Goal: Task Accomplishment & Management: Use online tool/utility

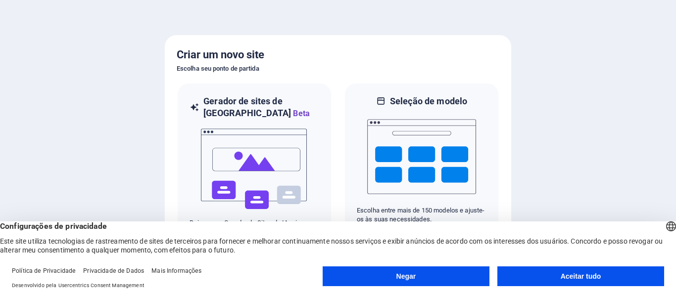
click at [581, 275] on font "Aceitar tudo" at bounding box center [581, 277] width 41 height 8
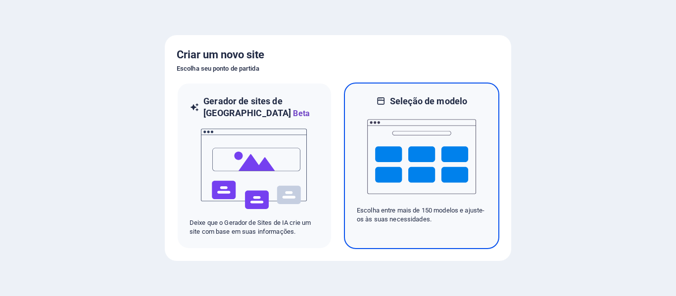
click at [402, 106] on font "Seleção de modelo" at bounding box center [428, 101] width 77 height 10
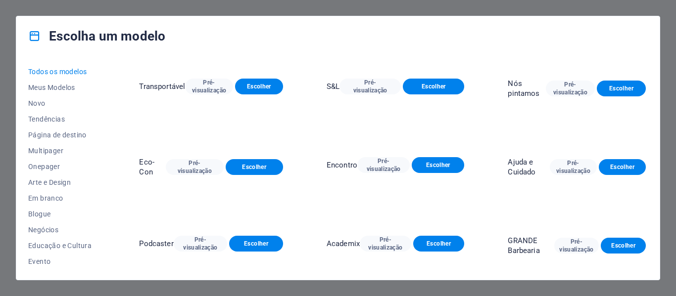
scroll to position [397, 0]
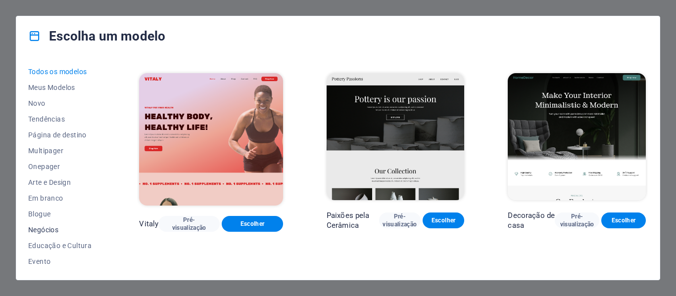
click at [53, 229] on font "Negócios" at bounding box center [43, 230] width 30 height 8
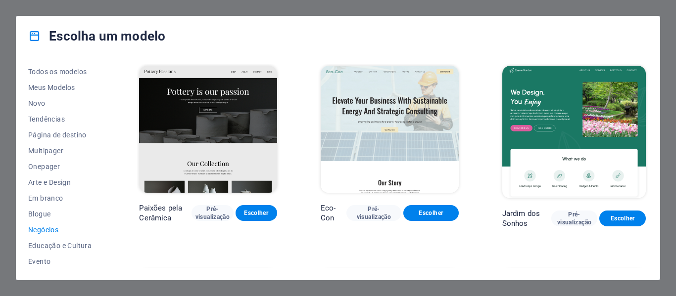
drag, startPoint x: 645, startPoint y: 99, endPoint x: 650, endPoint y: 163, distance: 64.1
click at [650, 163] on div "Todos os modelos Meus Modelos Novo Tendências Página de destino Multipager Onep…" at bounding box center [337, 168] width 643 height 224
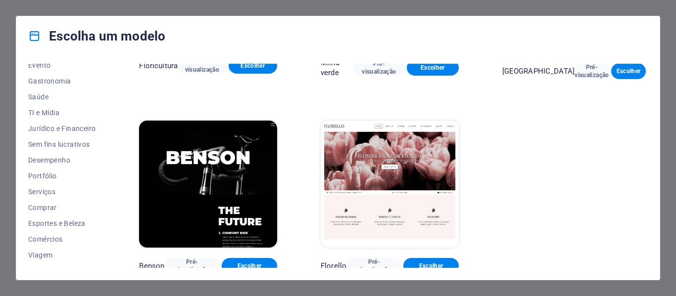
scroll to position [207, 0]
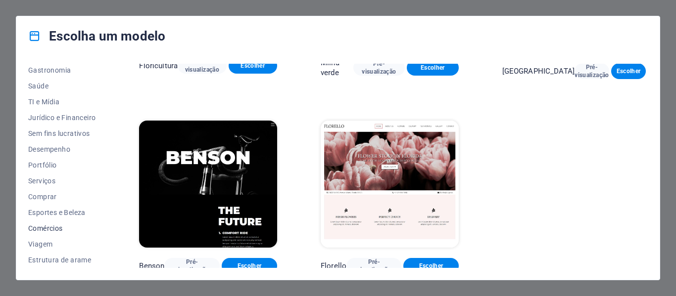
click at [47, 228] on font "Comércios" at bounding box center [45, 229] width 35 height 8
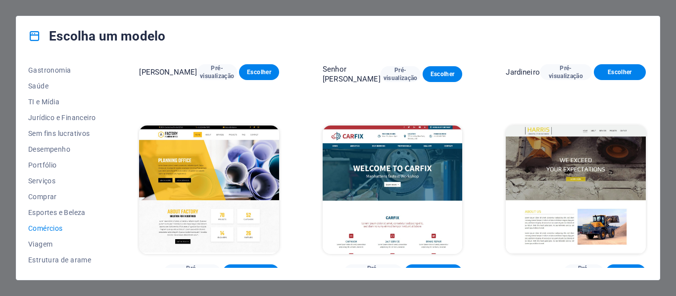
scroll to position [349, 0]
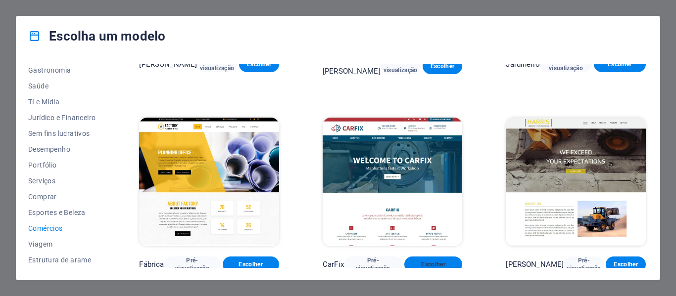
click at [436, 261] on font "Escolher" at bounding box center [433, 264] width 24 height 7
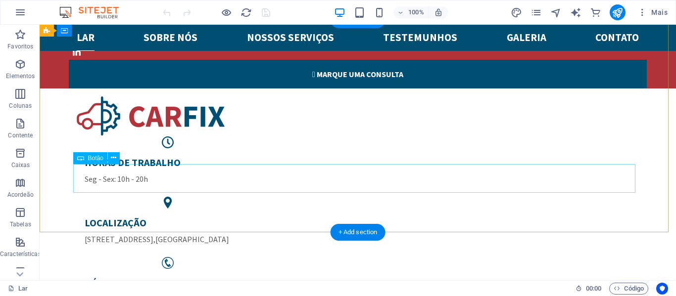
scroll to position [148, 0]
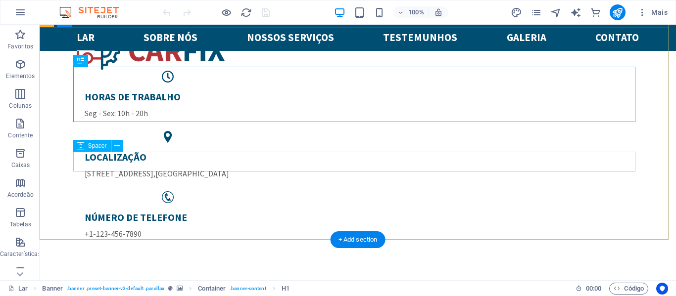
scroll to position [148, 0]
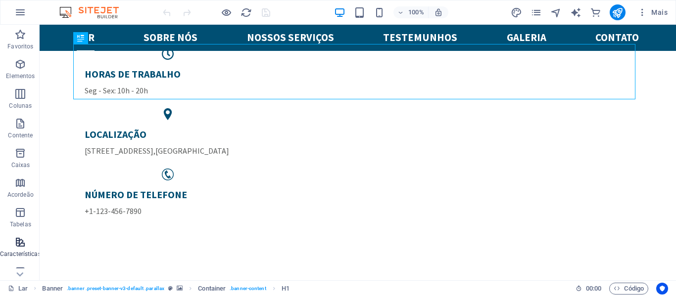
click at [17, 246] on icon "button" at bounding box center [20, 243] width 12 height 12
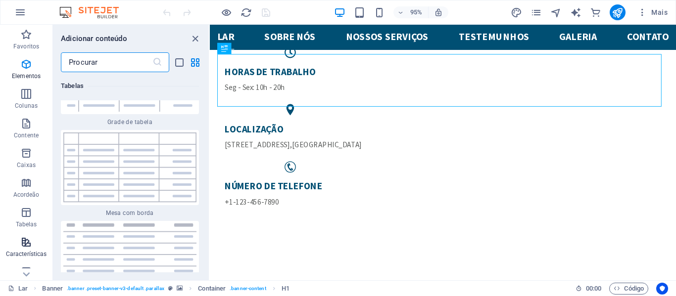
scroll to position [6956, 0]
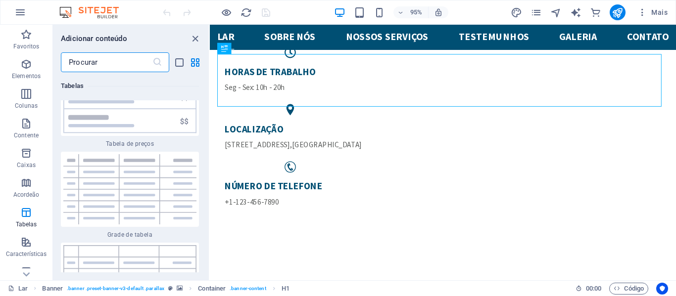
type input "h"
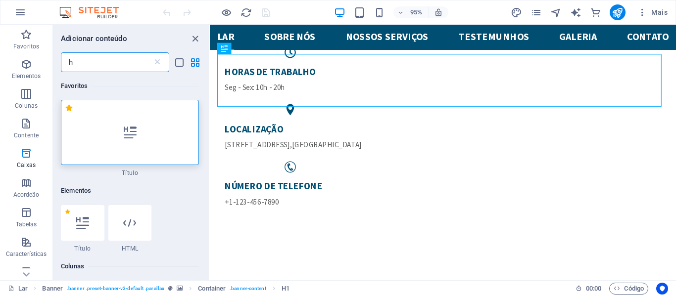
scroll to position [0, 0]
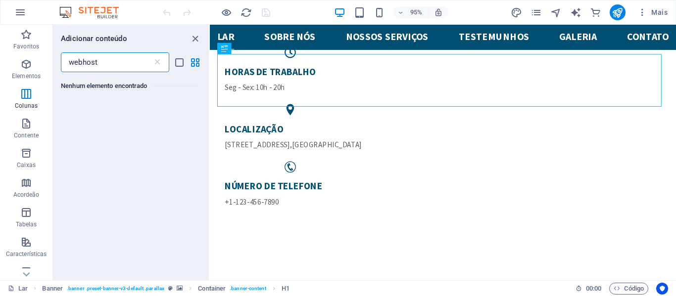
type input "webhost"
click at [405, 37] on nav "Lar Sobre nós Nossos serviços Testemunhos Galeria Contato" at bounding box center [455, 38] width 475 height 26
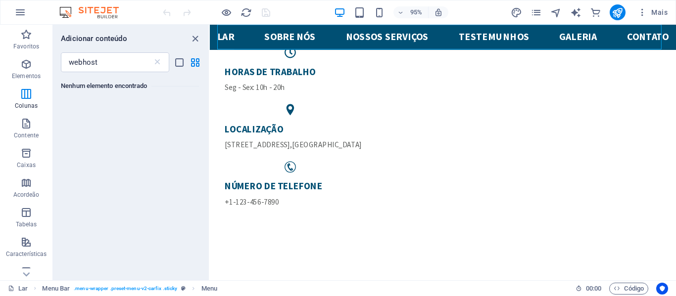
click at [404, 37] on nav "Lar Sobre nós Nossos serviços Testemunhos Galeria Contato" at bounding box center [455, 38] width 475 height 26
click at [297, 42] on nav "Lar Sobre nós Nossos serviços Testemunhos Galeria Contato" at bounding box center [455, 38] width 475 height 26
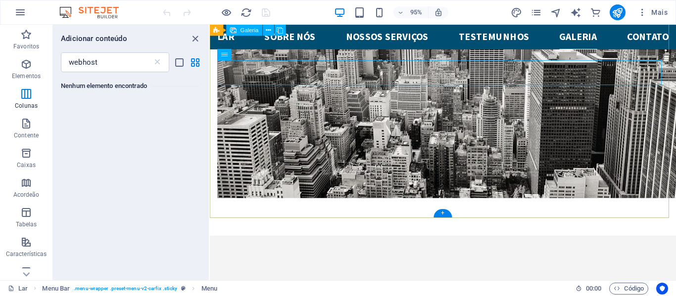
scroll to position [2304, 0]
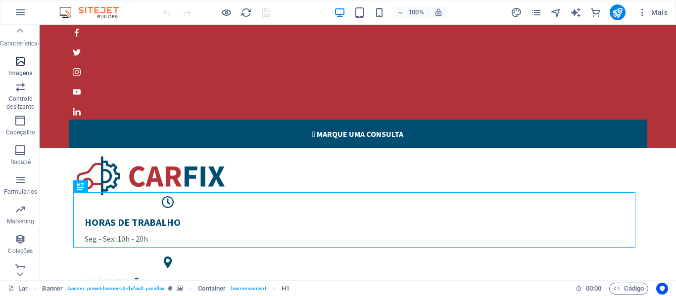
scroll to position [219, 0]
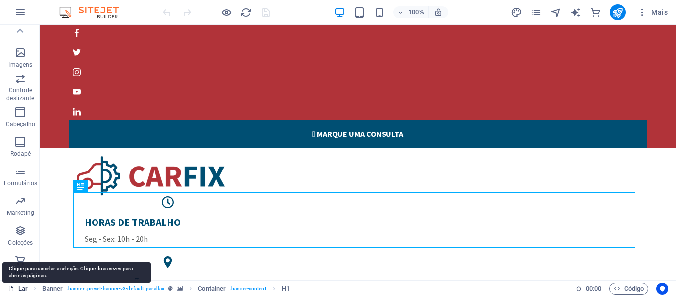
click at [11, 289] on icon at bounding box center [11, 288] width 6 height 6
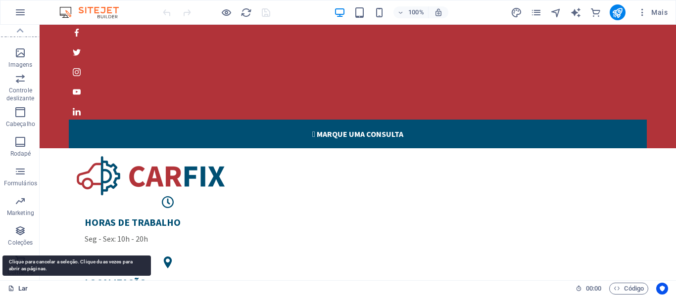
click at [11, 289] on icon at bounding box center [11, 288] width 6 height 6
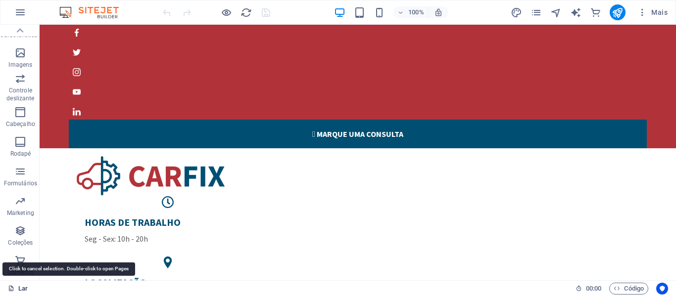
click at [26, 287] on font "Lar" at bounding box center [22, 288] width 9 height 7
click at [354, 288] on div "Lar" at bounding box center [288, 289] width 560 height 12
